Goal: Book appointment/travel/reservation

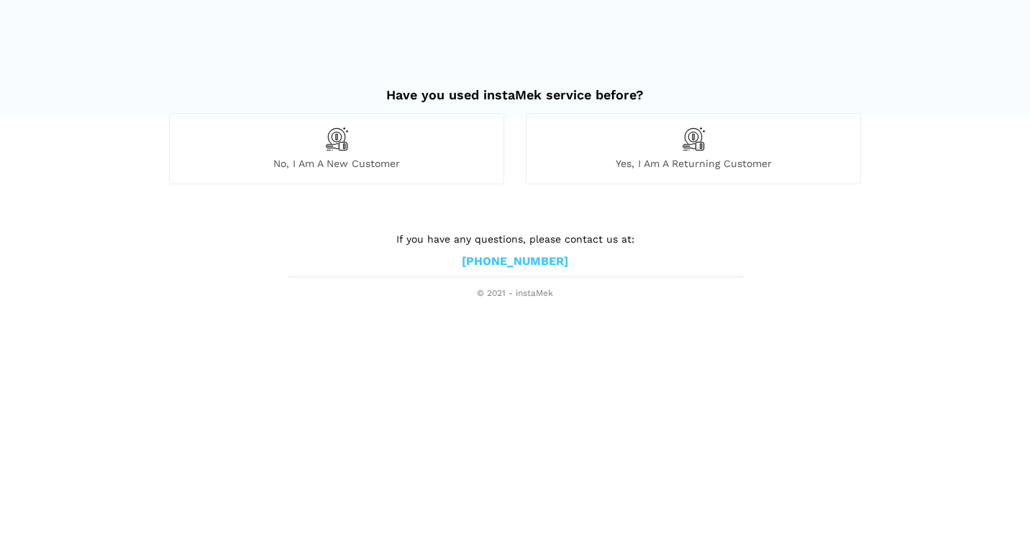
click at [340, 143] on img at bounding box center [337, 139] width 24 height 24
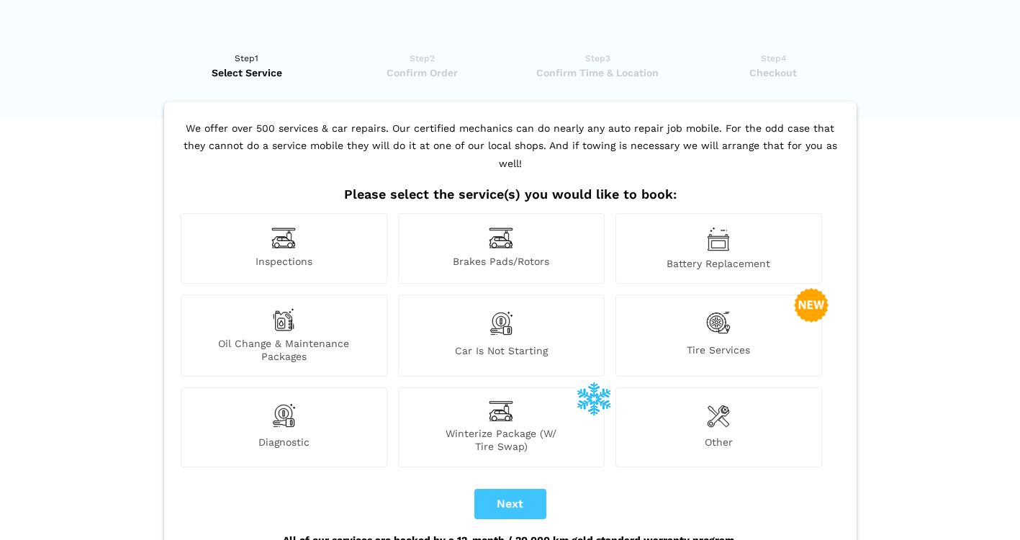
scroll to position [86, 0]
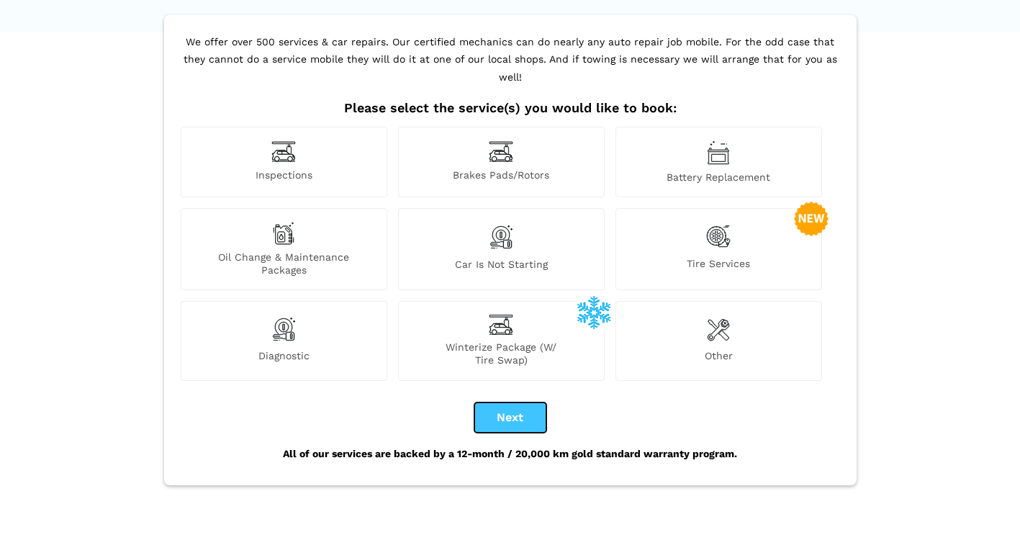
click at [517, 407] on button "Next" at bounding box center [510, 417] width 72 height 30
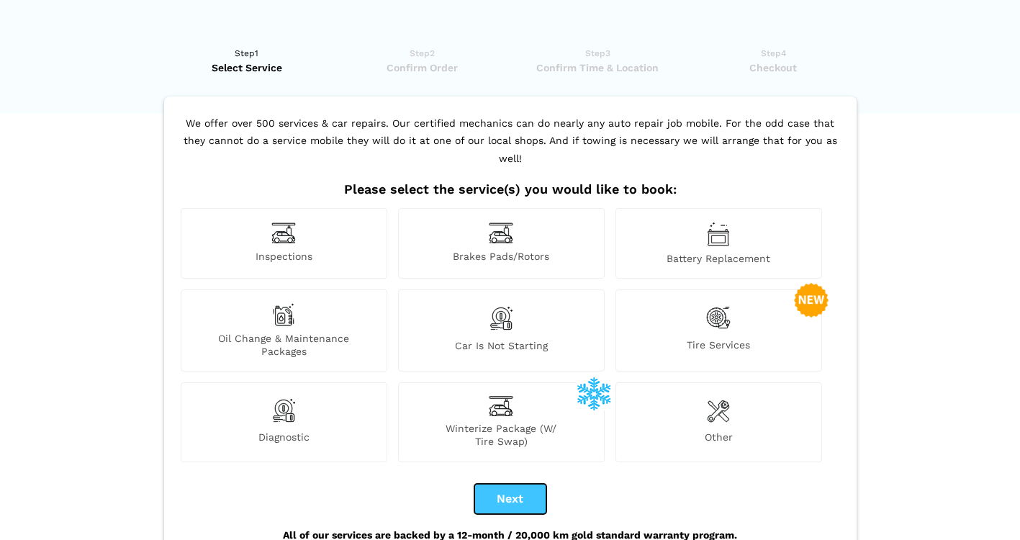
scroll to position [0, 0]
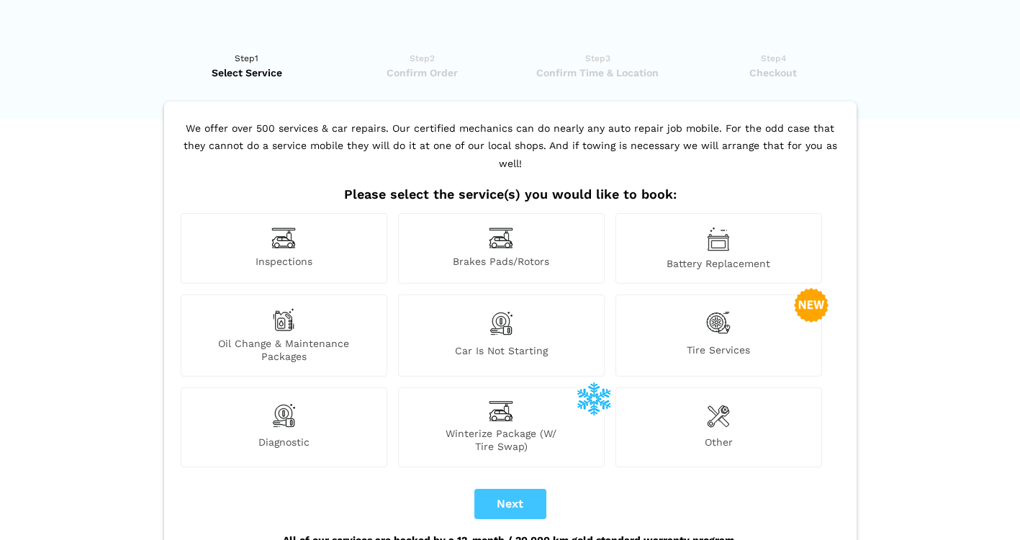
click at [718, 404] on img at bounding box center [718, 415] width 23 height 29
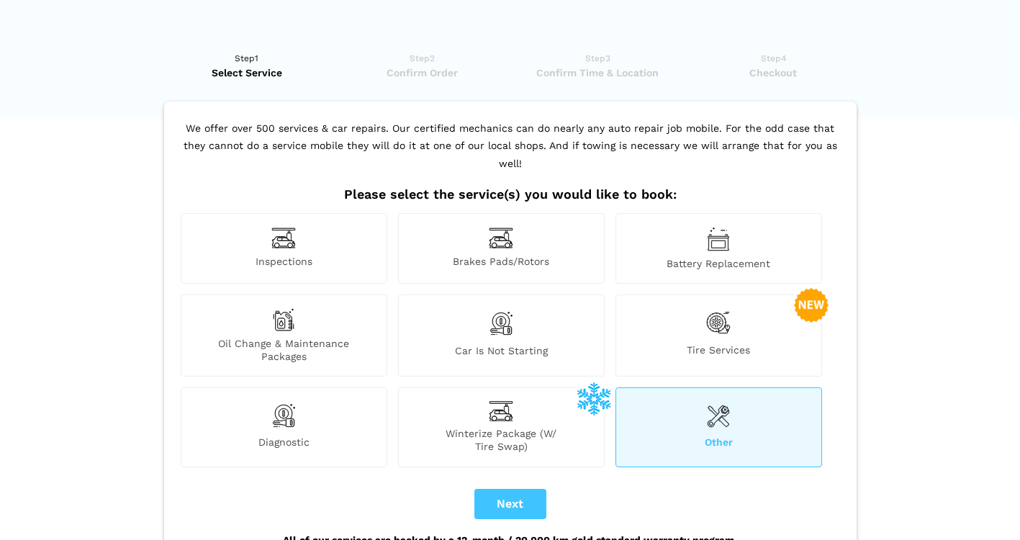
click at [290, 227] on img at bounding box center [283, 238] width 24 height 22
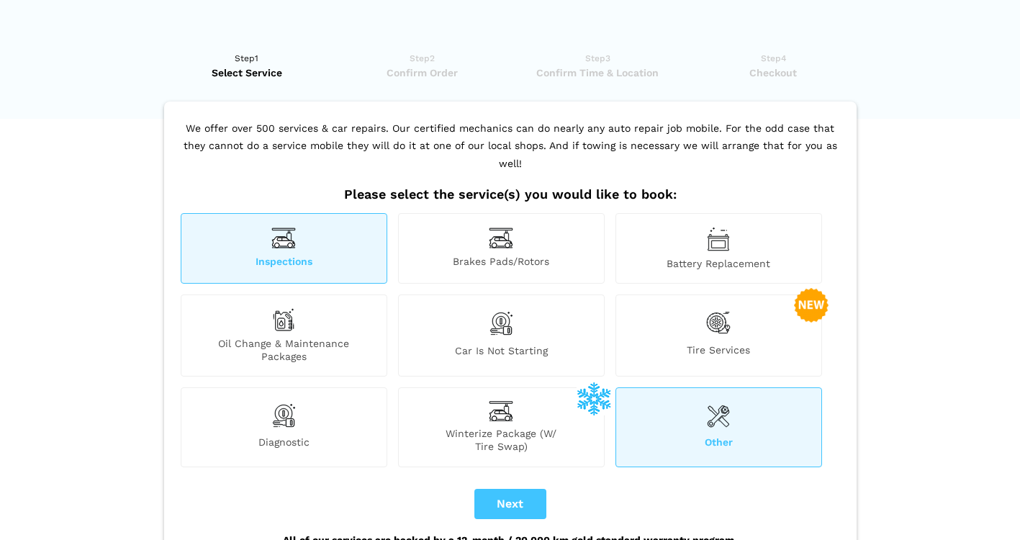
click at [268, 223] on div "Inspections" at bounding box center [284, 248] width 207 height 71
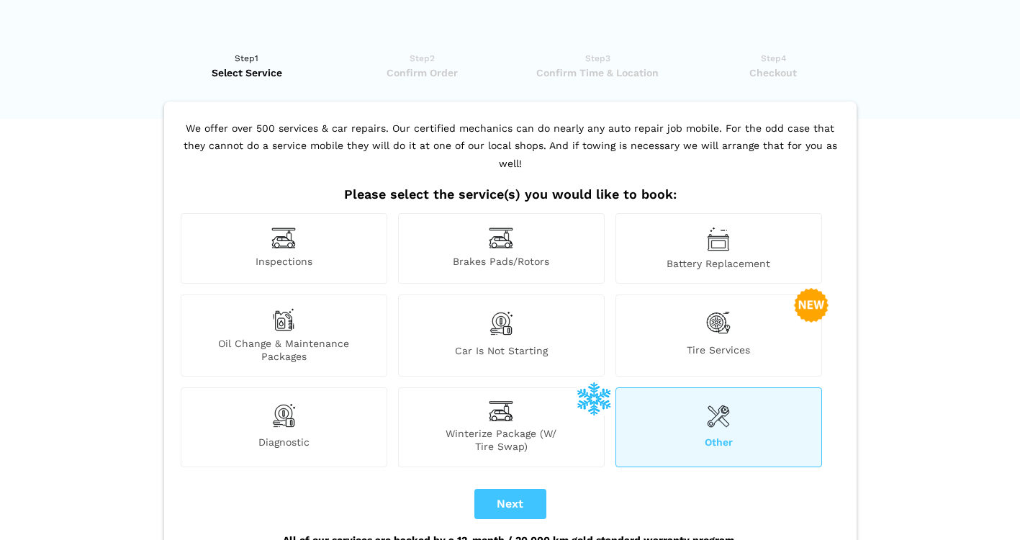
click at [295, 230] on img at bounding box center [283, 238] width 24 height 22
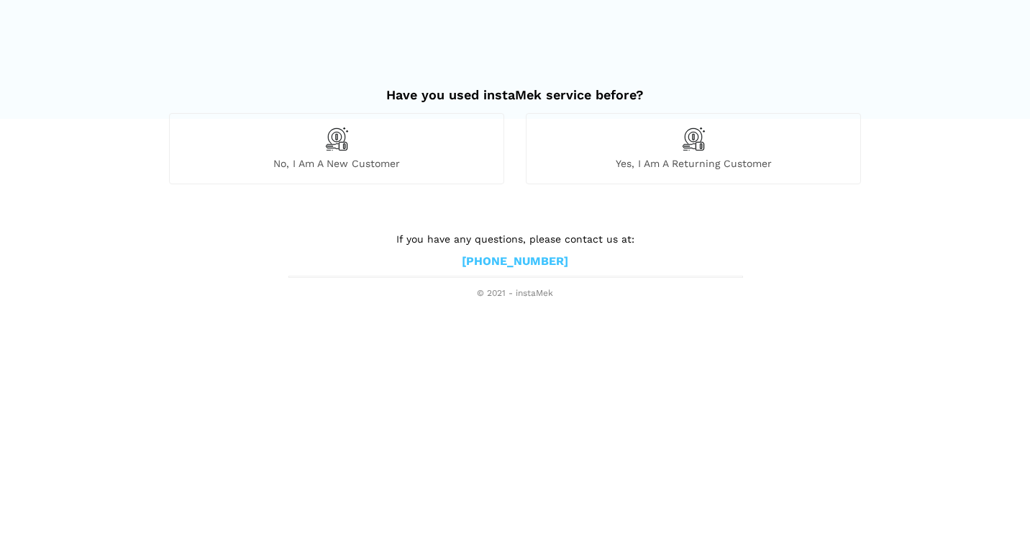
click at [353, 153] on div "No, I am a new customer" at bounding box center [336, 148] width 335 height 71
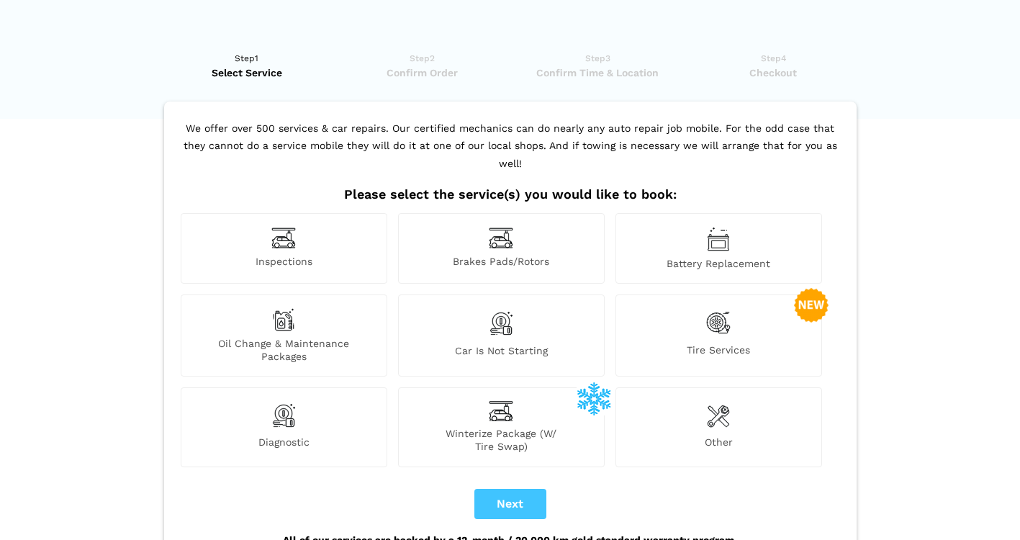
click at [288, 255] on span "Inspections" at bounding box center [283, 262] width 205 height 15
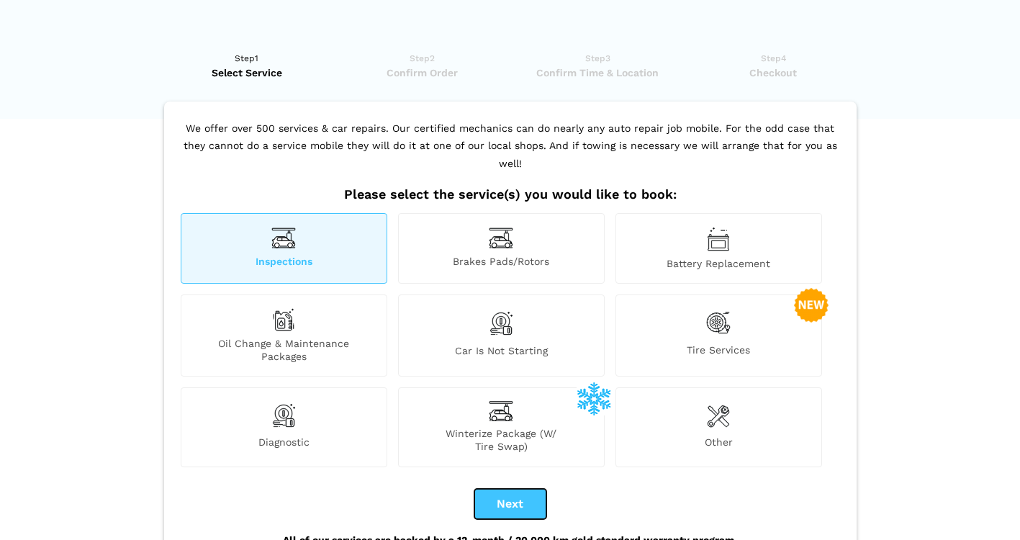
click at [514, 489] on button "Next" at bounding box center [510, 504] width 72 height 30
checkbox input "true"
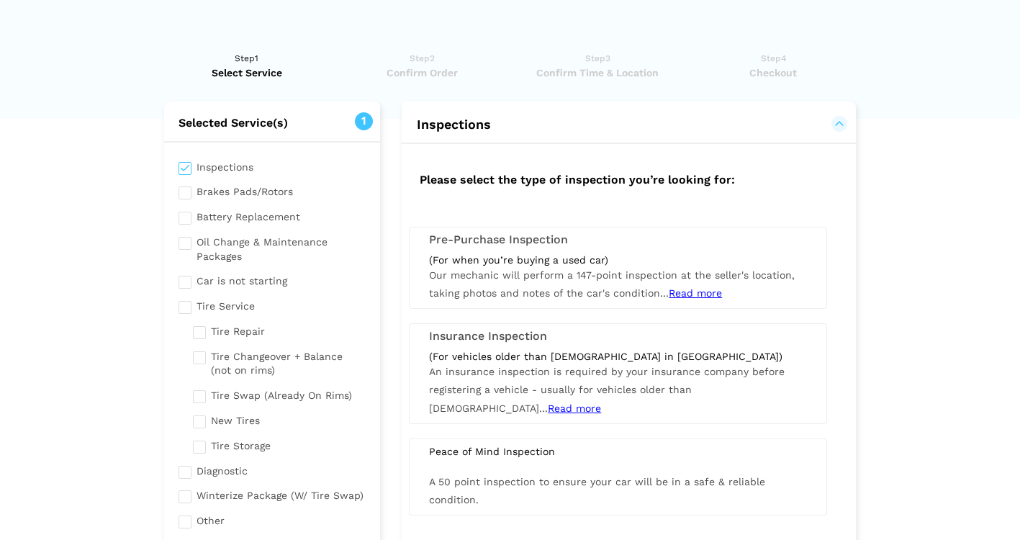
click at [417, 240] on div "Pre-Purchase Inspection (For when you’re buying a used car) Our mechanic will p…" at bounding box center [618, 268] width 418 height 82
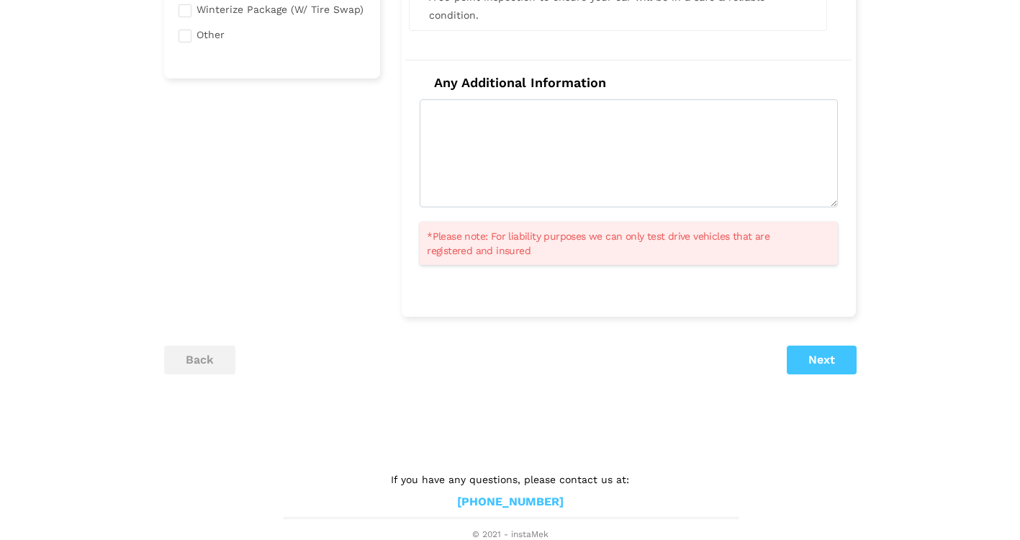
scroll to position [487, 0]
click at [817, 355] on button "Next" at bounding box center [821, 358] width 70 height 29
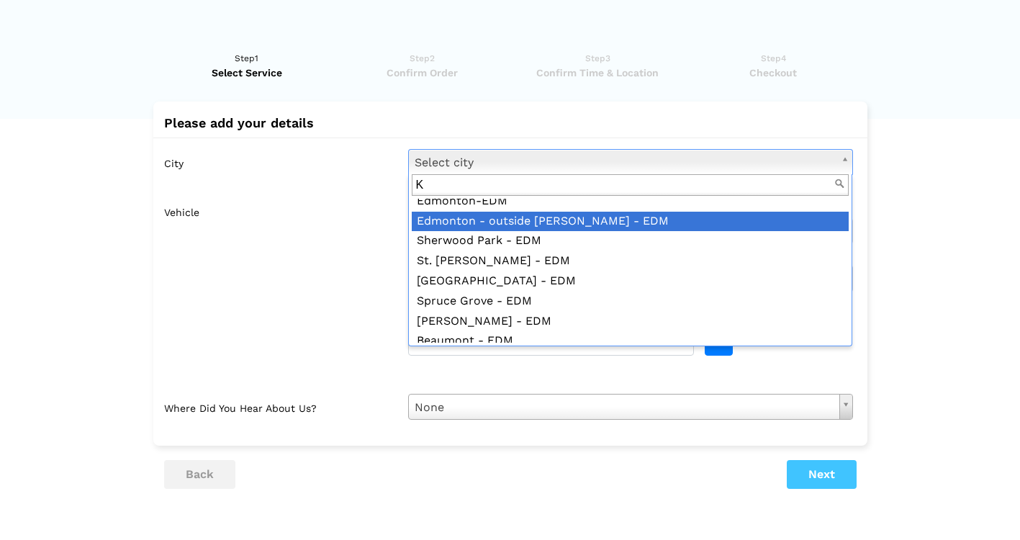
scroll to position [0, 0]
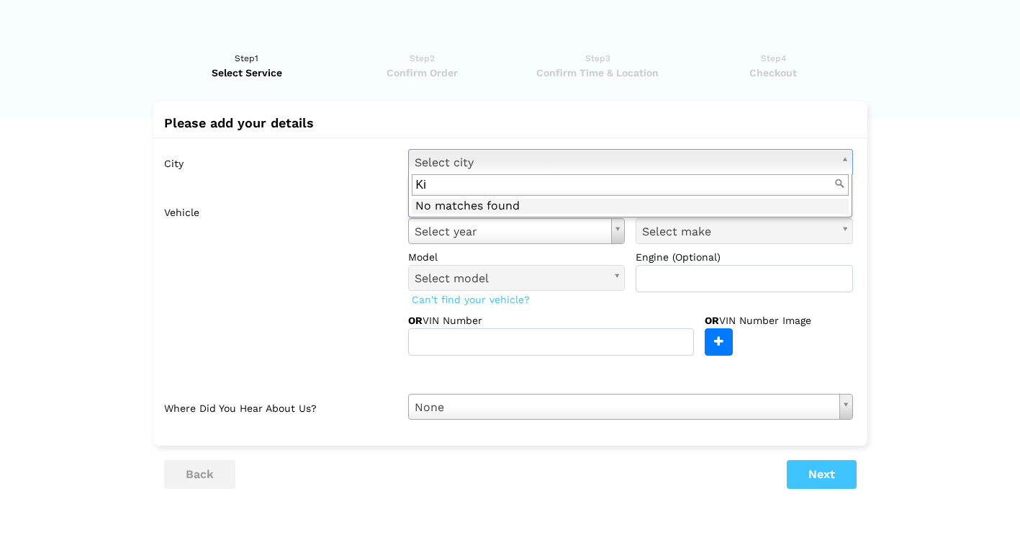
type input "K"
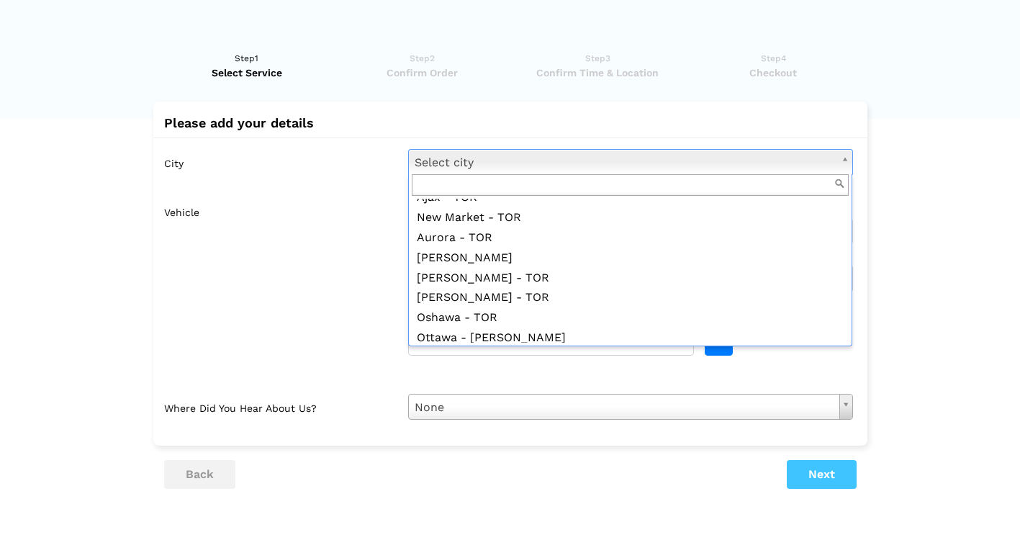
scroll to position [1316, 0]
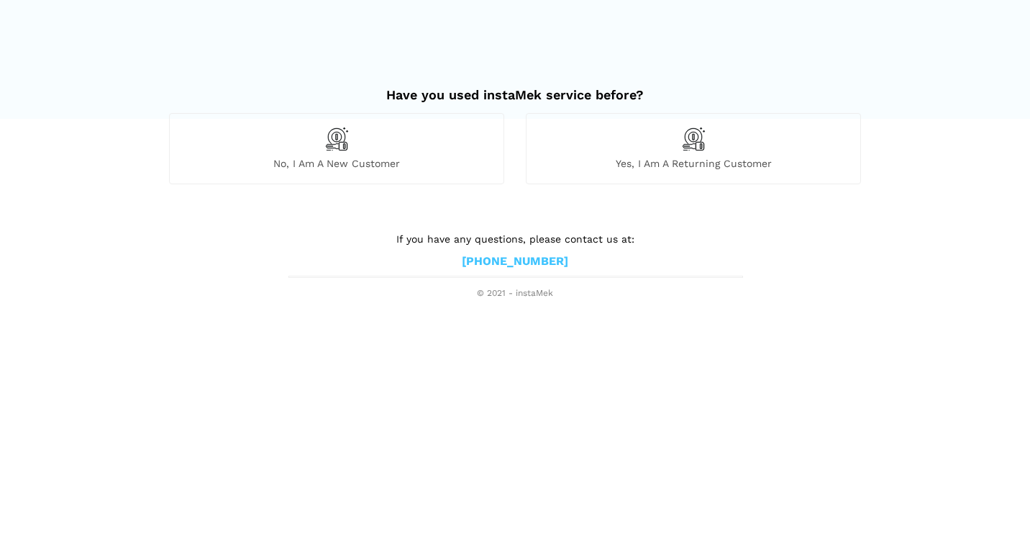
click at [337, 141] on img at bounding box center [337, 139] width 24 height 24
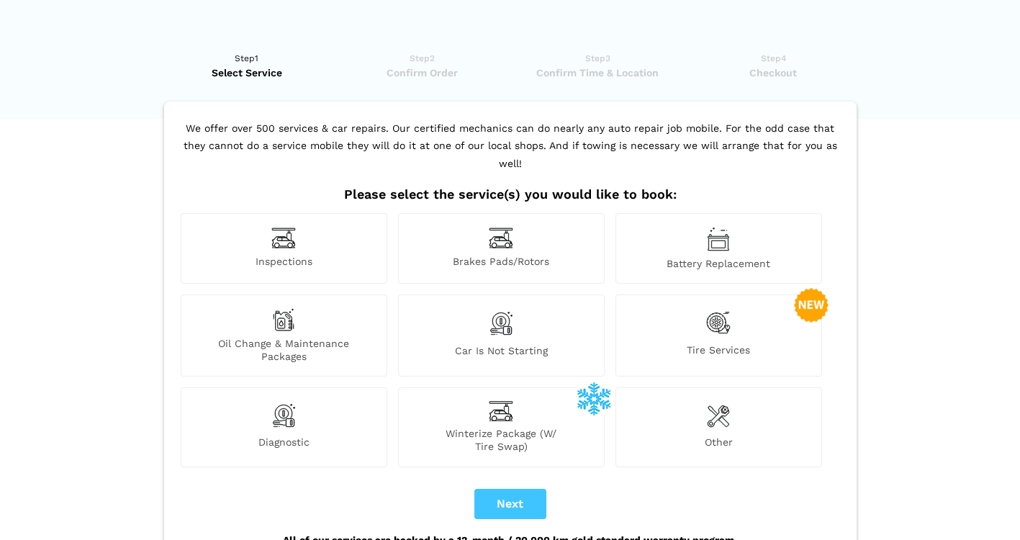
click at [286, 234] on div "Inspections" at bounding box center [284, 248] width 207 height 71
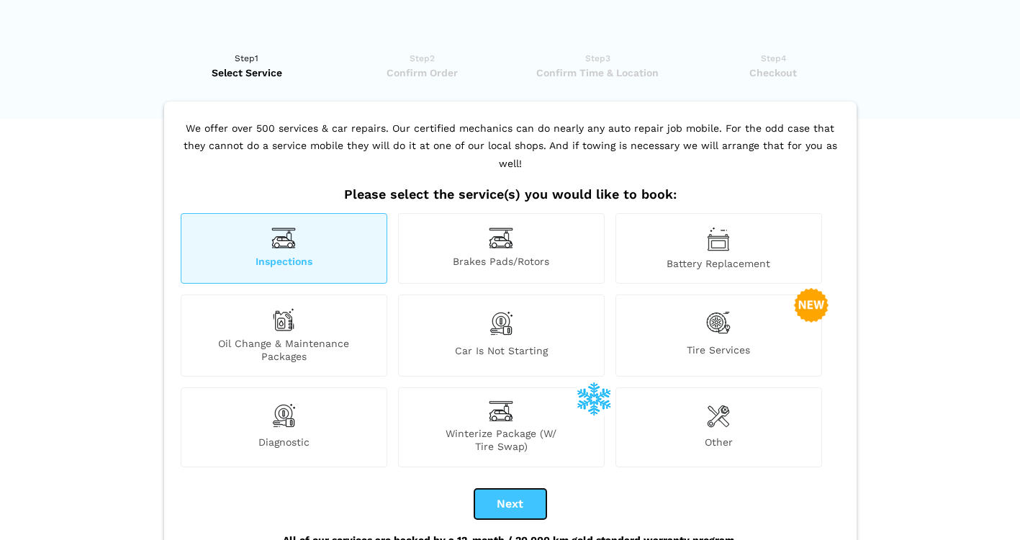
click at [511, 496] on button "Next" at bounding box center [510, 504] width 72 height 30
checkbox input "true"
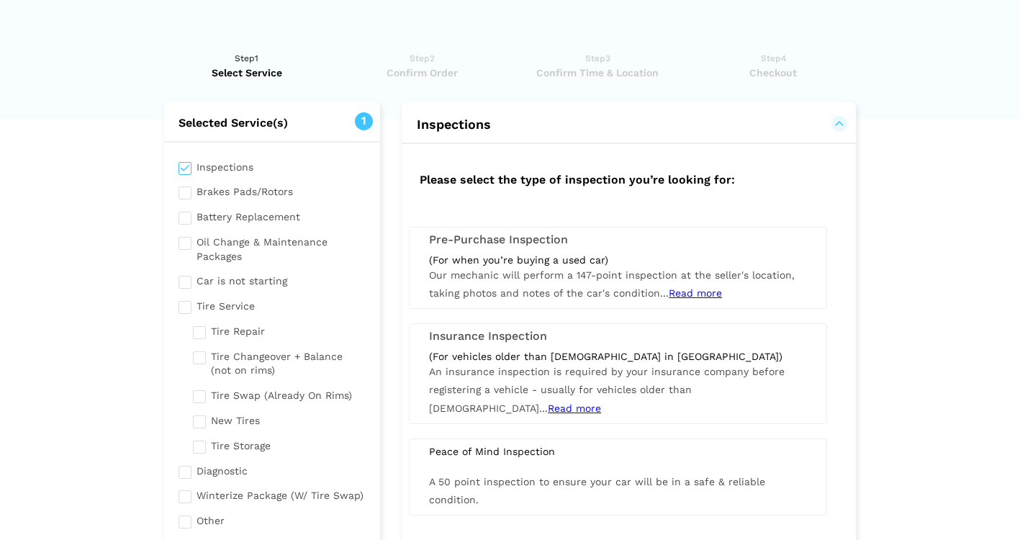
click at [421, 242] on div "Pre-Purchase Inspection" at bounding box center [617, 239] width 399 height 13
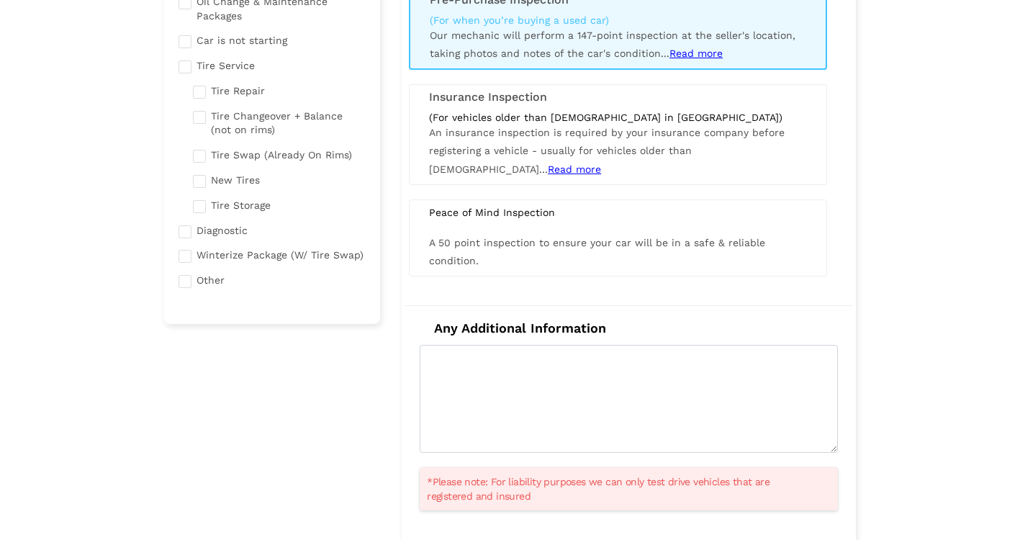
scroll to position [345, 0]
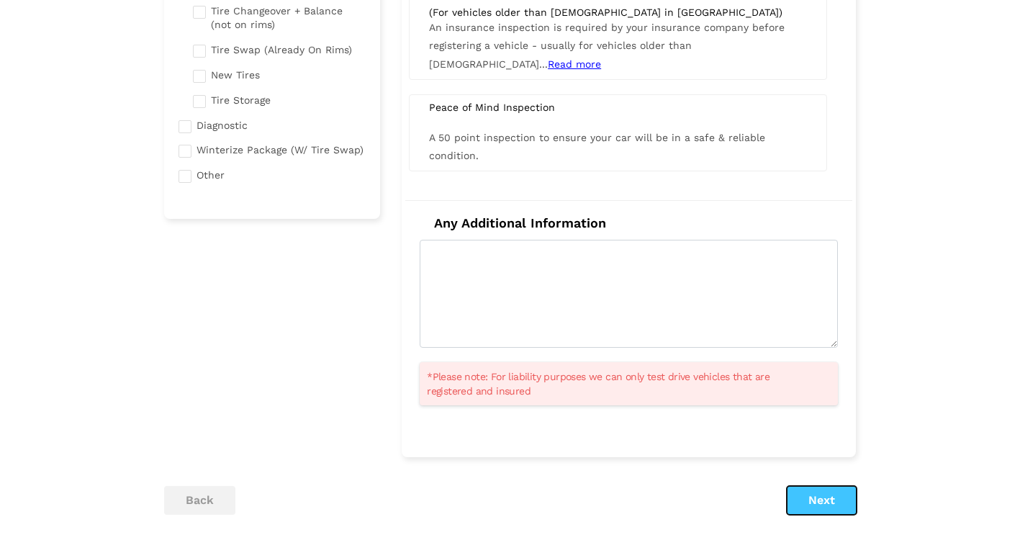
click at [819, 505] on button "Next" at bounding box center [821, 500] width 70 height 29
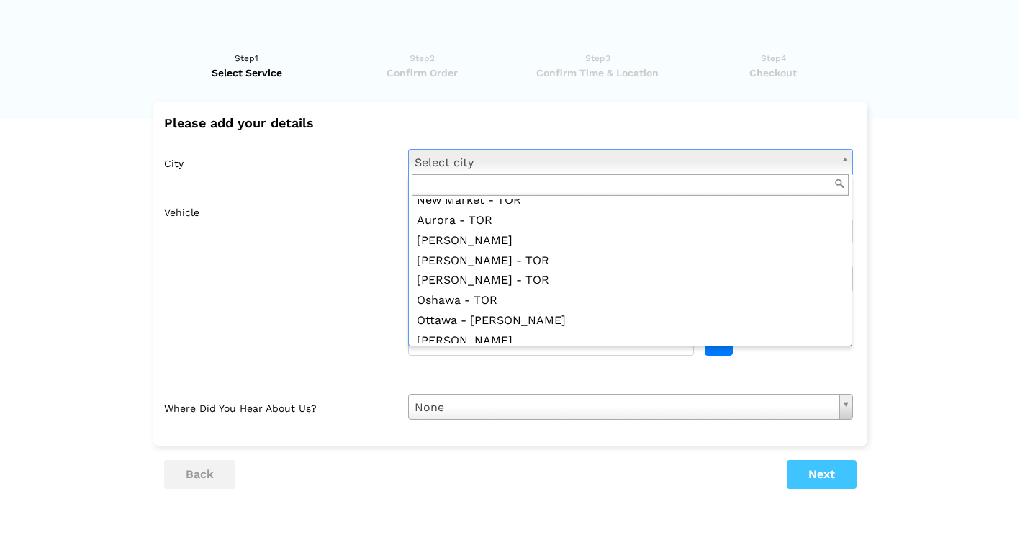
scroll to position [1316, 0]
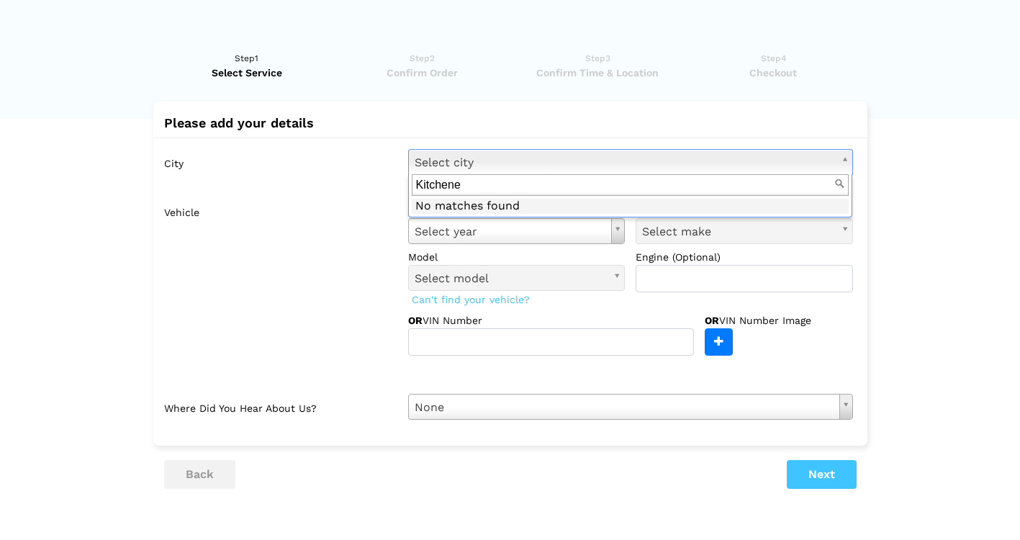
type input "Kitchener"
